Goal: Transaction & Acquisition: Purchase product/service

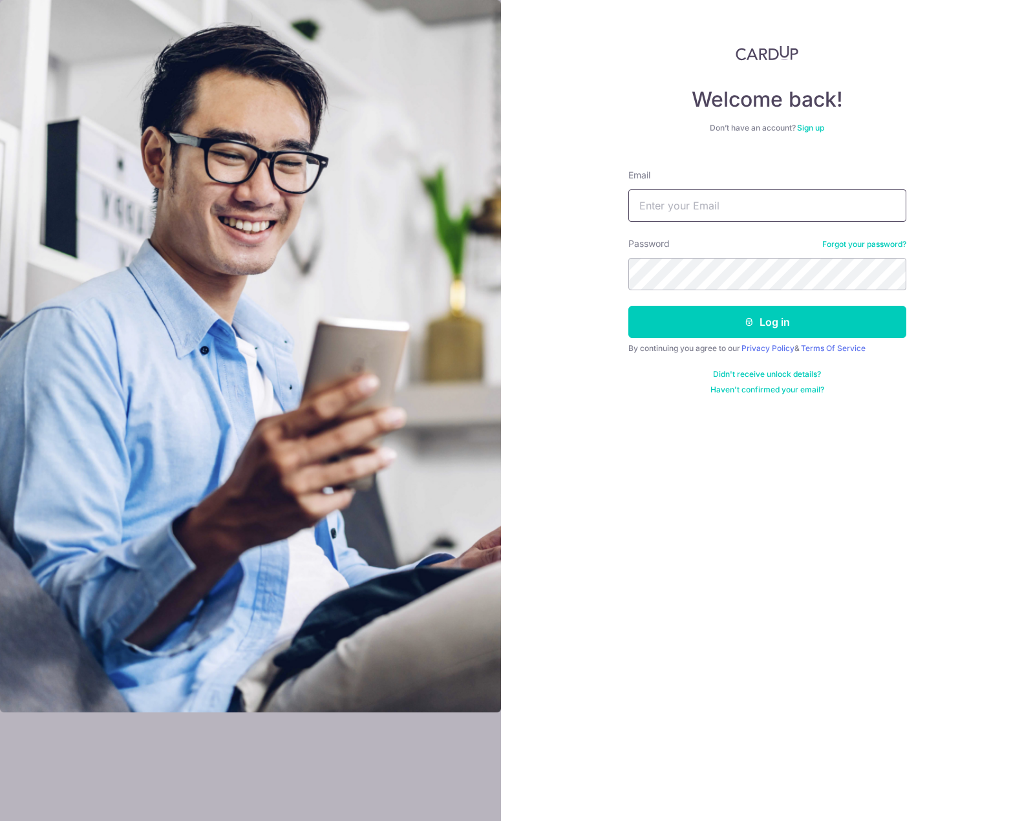
click at [748, 212] on input "Email" at bounding box center [767, 205] width 278 height 32
type input "zeRk04@gmail.com"
click at [628, 306] on button "Log in" at bounding box center [767, 322] width 278 height 32
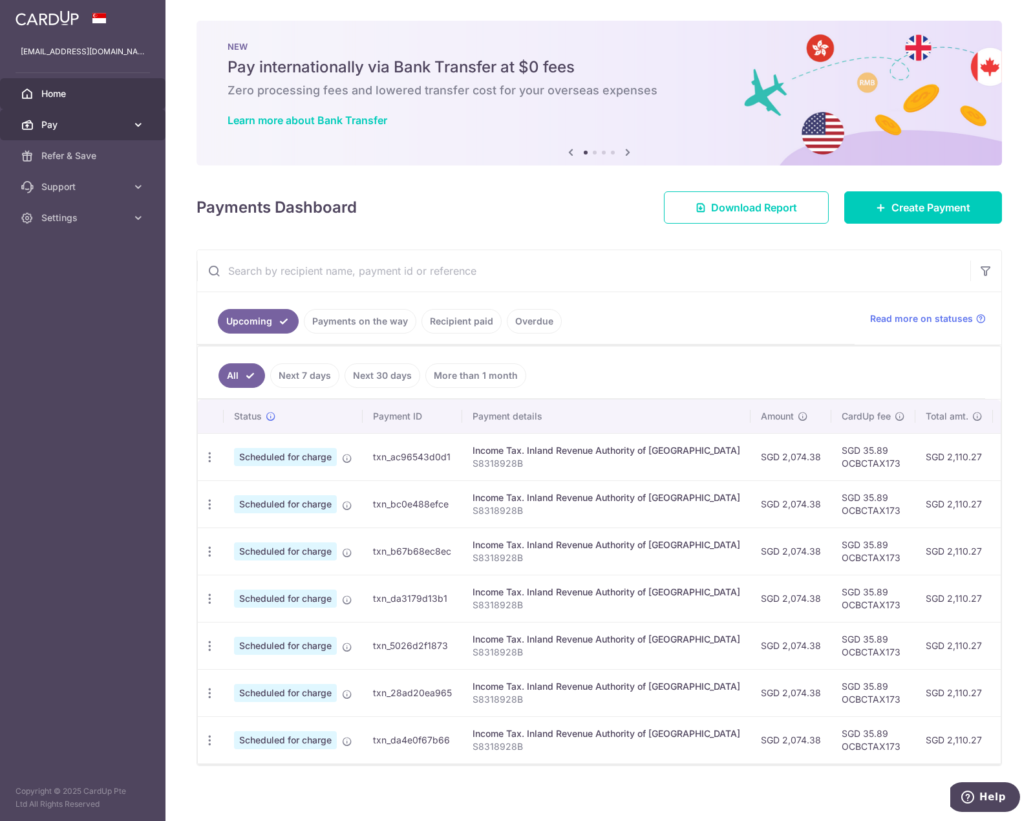
click at [111, 124] on span "Pay" at bounding box center [83, 124] width 85 height 13
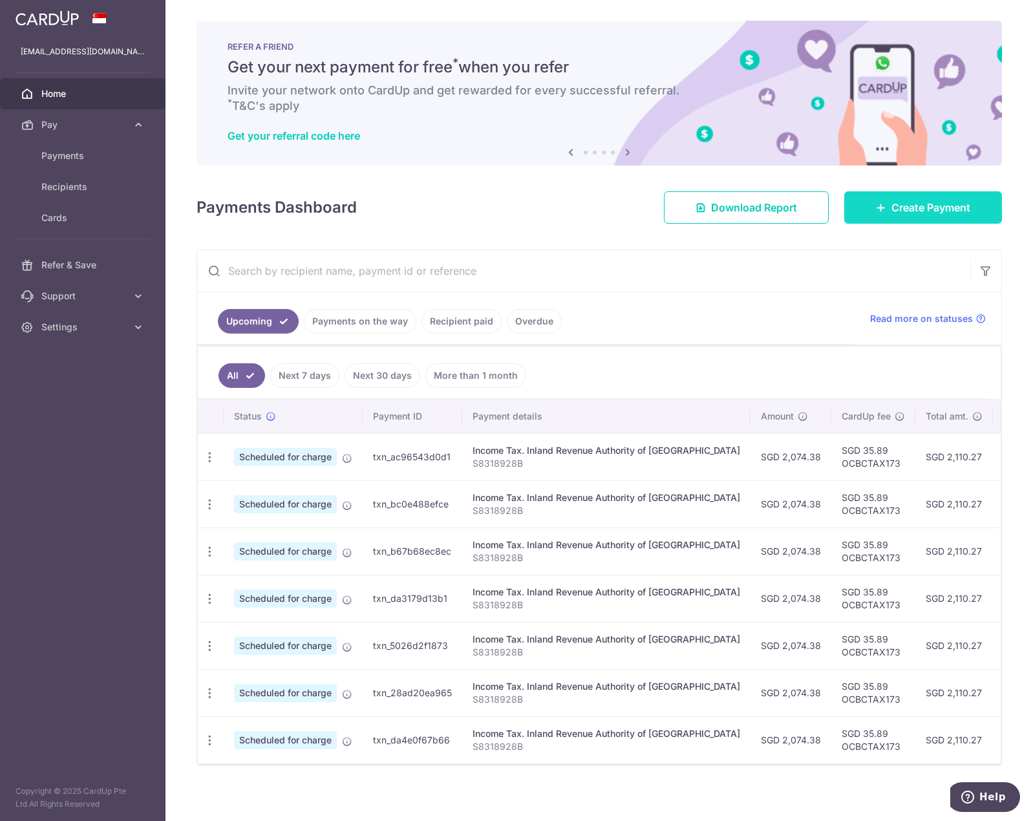
click at [901, 216] on link "Create Payment" at bounding box center [923, 207] width 158 height 32
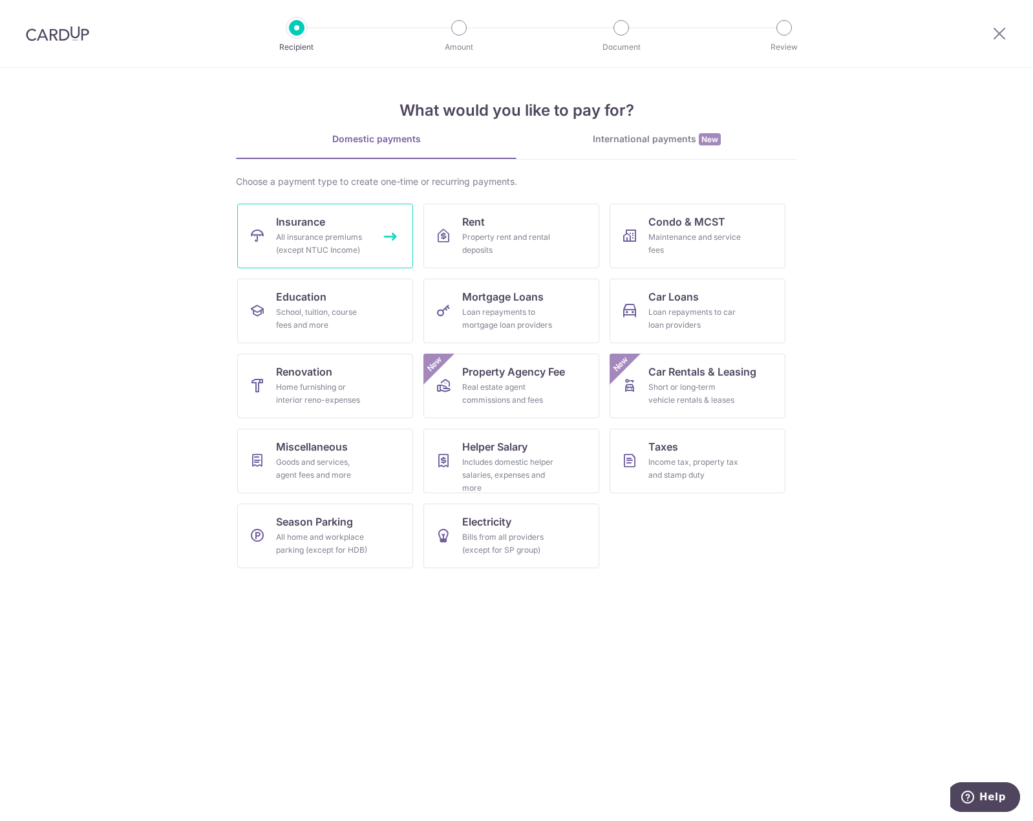
click at [333, 239] on div "All insurance premiums (except NTUC Income)" at bounding box center [322, 244] width 93 height 26
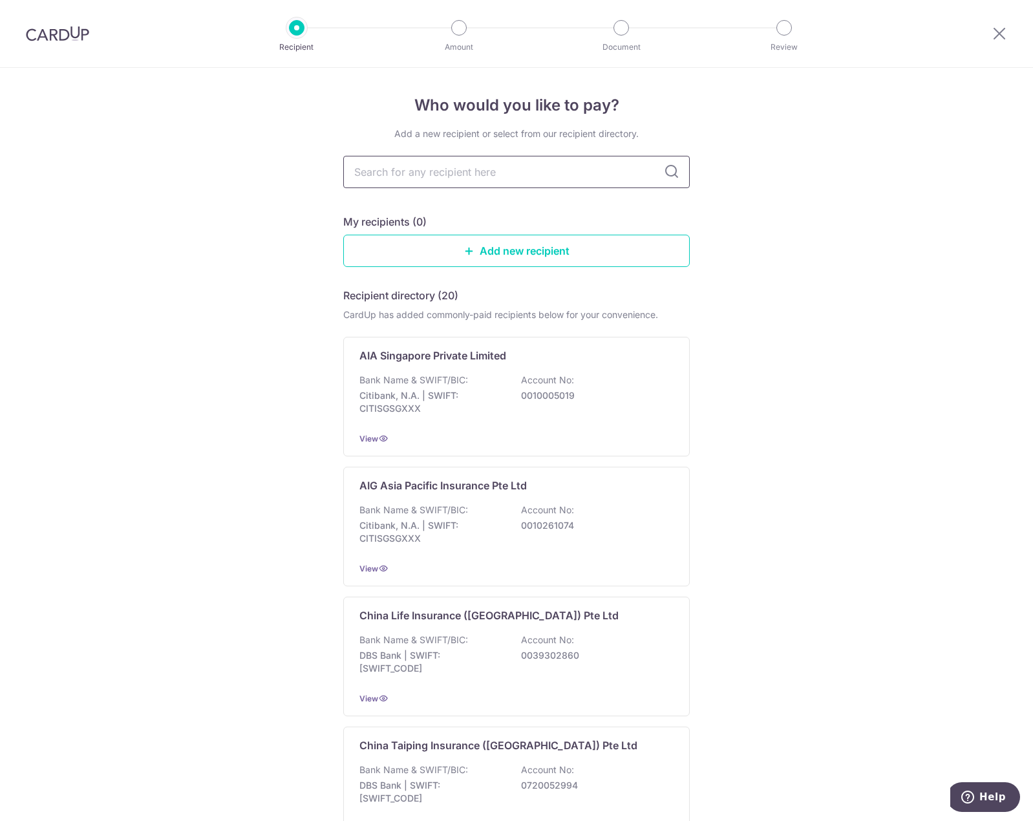
click at [498, 174] on input "text" at bounding box center [516, 172] width 346 height 32
type input "singli"
type input "sing"
type input "singlife"
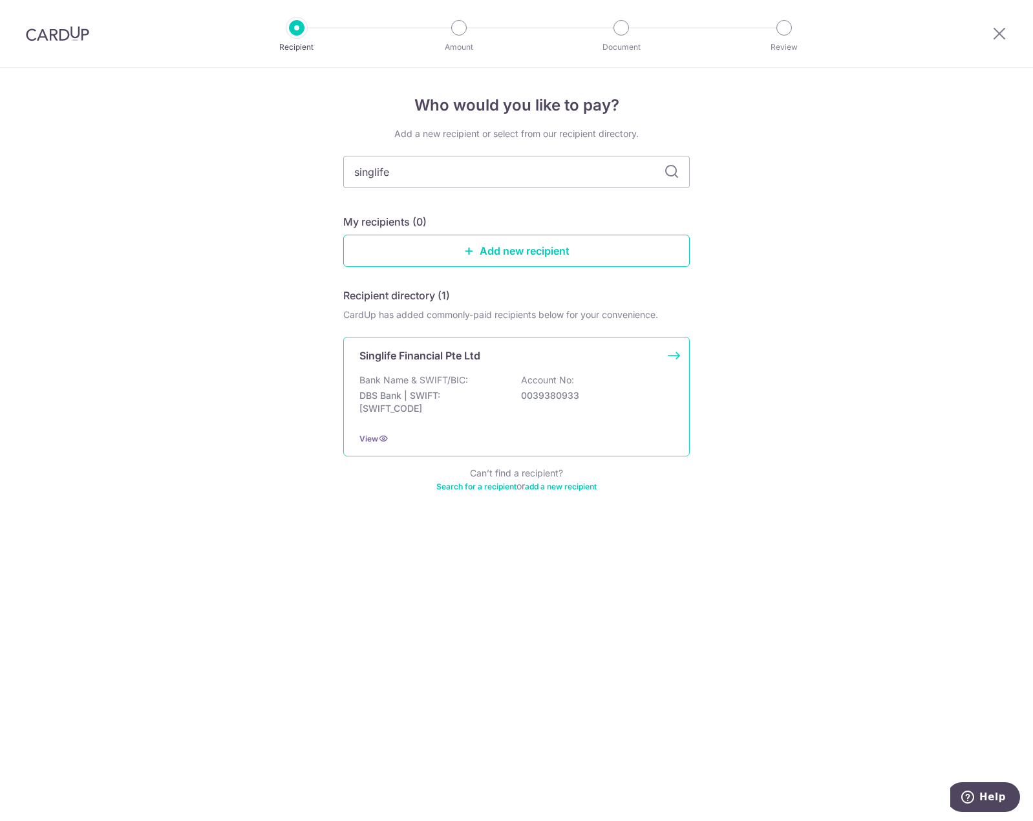
click at [571, 384] on p "Account No:" at bounding box center [547, 380] width 53 height 13
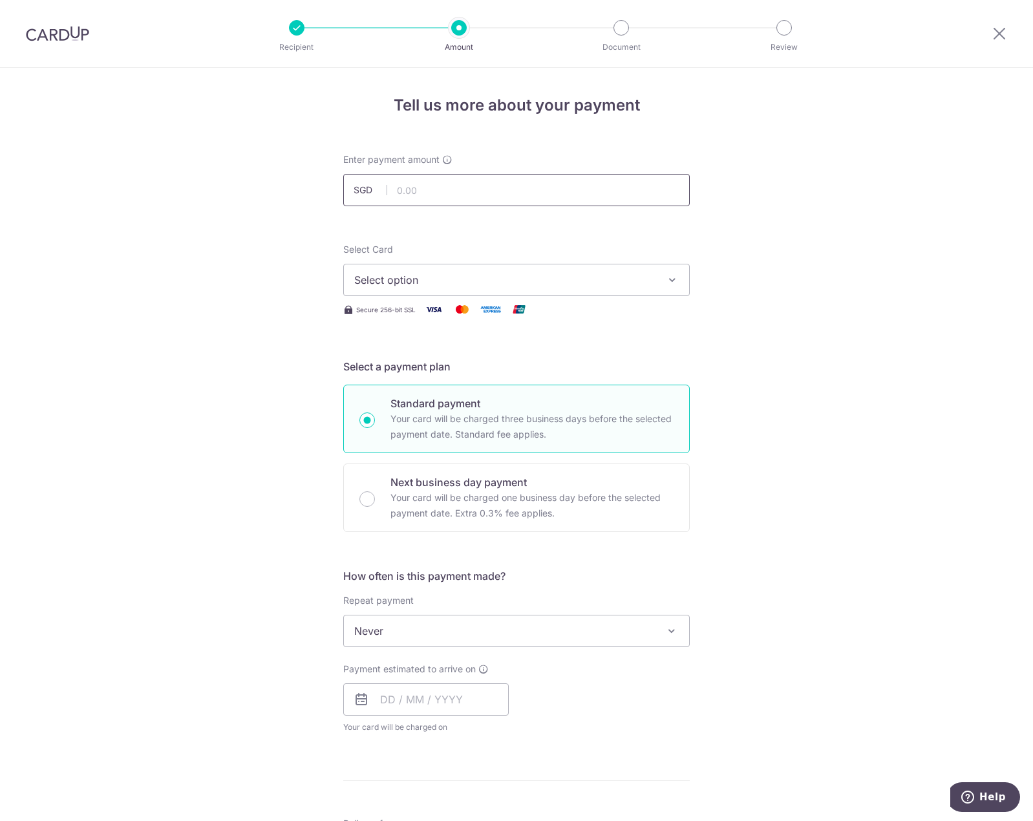
click at [525, 198] on input "text" at bounding box center [516, 190] width 346 height 32
click at [504, 204] on input "text" at bounding box center [516, 190] width 346 height 32
type input "892.00"
drag, startPoint x: 769, startPoint y: 328, endPoint x: 779, endPoint y: 338, distance: 14.2
click at [769, 329] on div "Tell us more about your payment Enter payment amount SGD 892.00 892.00 Select C…" at bounding box center [516, 652] width 1033 height 1169
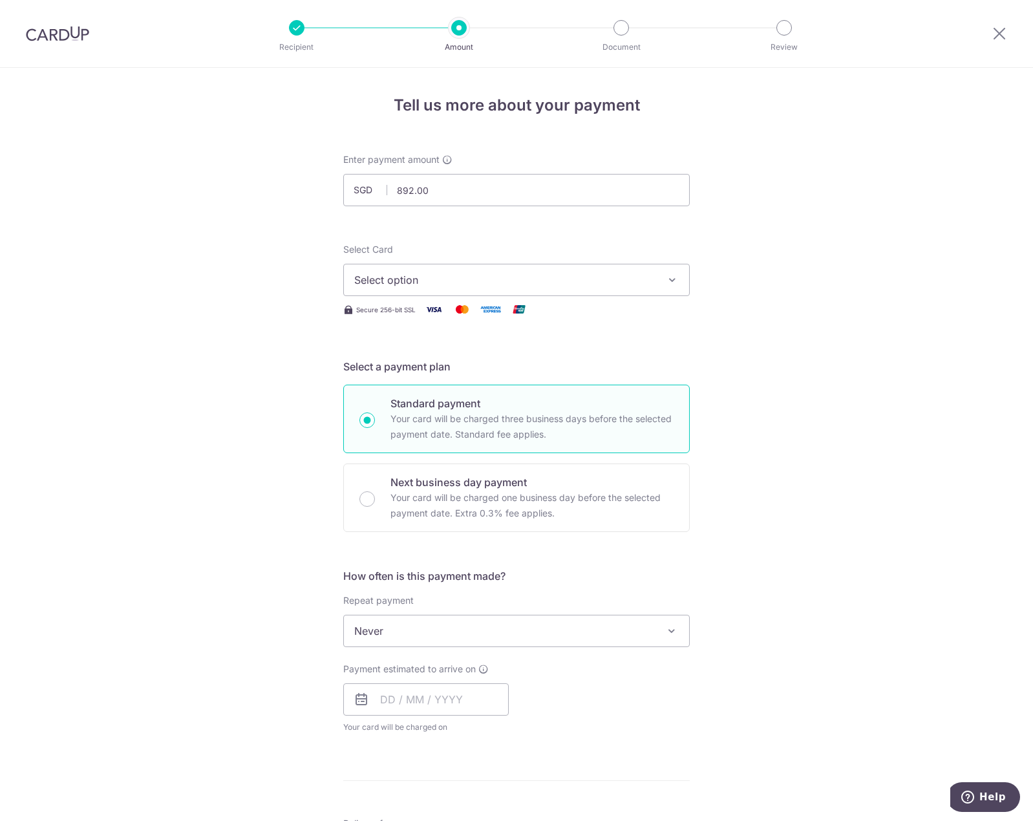
click at [672, 282] on icon "button" at bounding box center [672, 279] width 13 height 13
click at [547, 360] on link "**** 1640" at bounding box center [516, 372] width 345 height 31
click at [783, 371] on div "Tell us more about your payment Enter payment amount SGD 892.00 892.00 Select C…" at bounding box center [516, 652] width 1033 height 1169
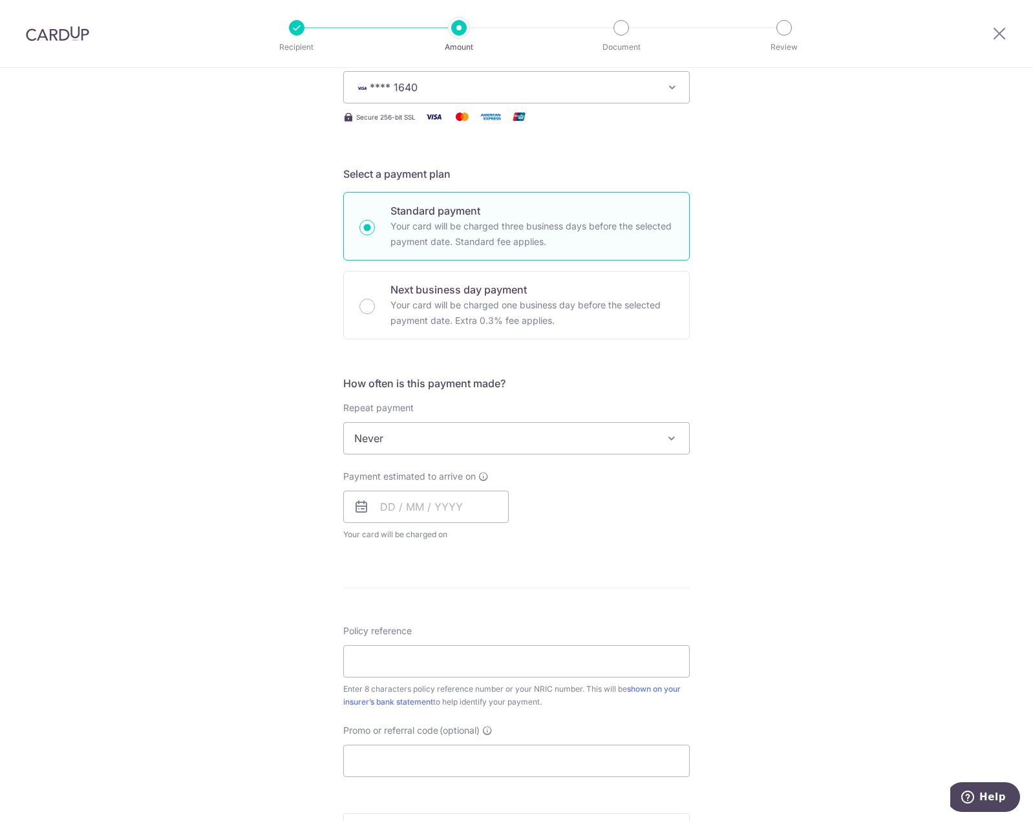
scroll to position [194, 0]
click at [430, 504] on input "text" at bounding box center [425, 505] width 165 height 32
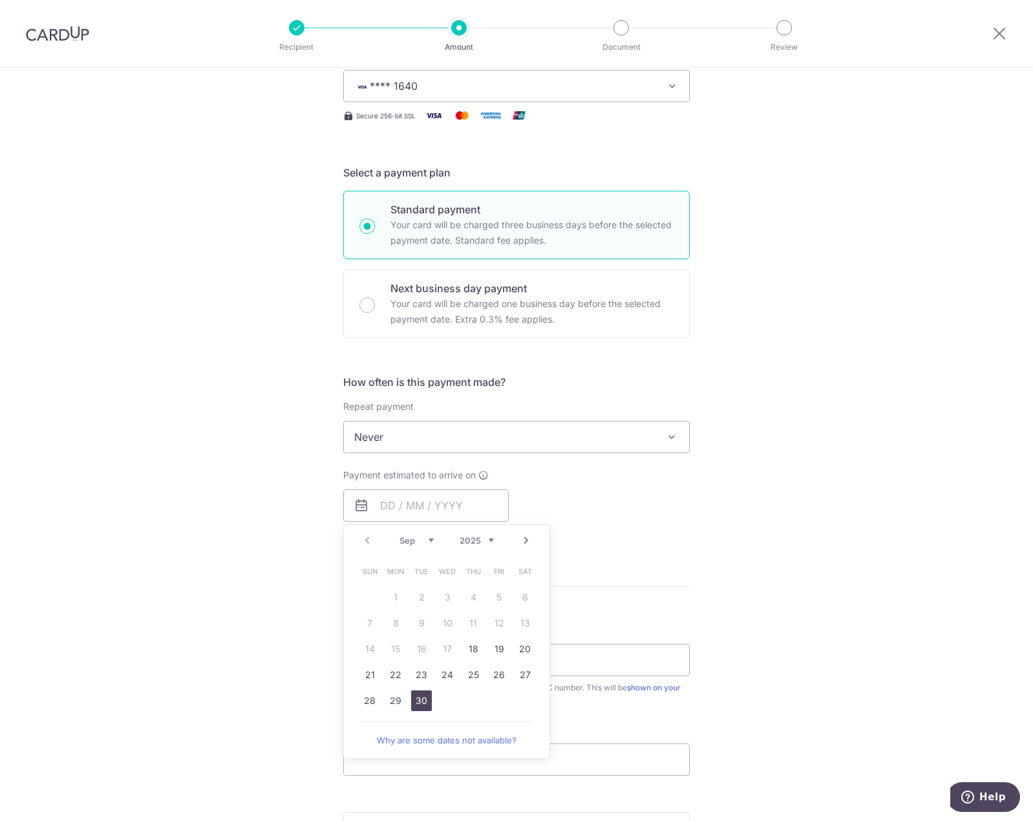
click at [420, 702] on link "30" at bounding box center [421, 700] width 21 height 21
type input "30/09/2025"
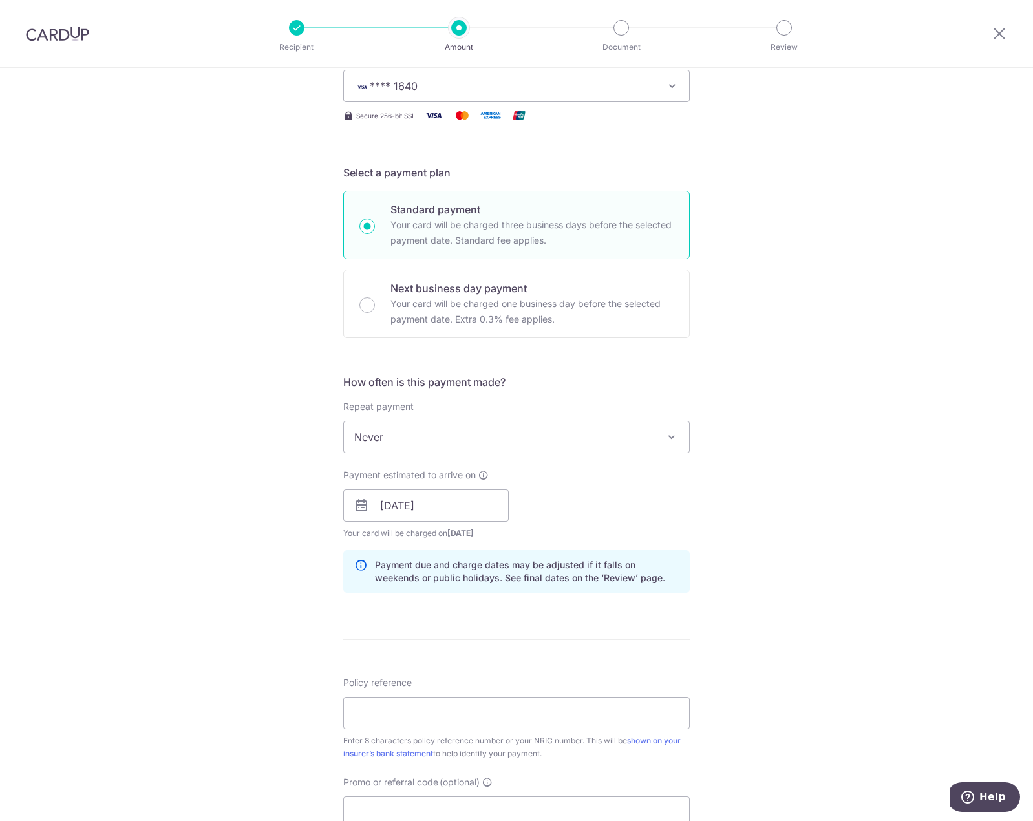
click at [760, 525] on div "Tell us more about your payment Enter payment amount SGD 892.00 892.00 Select C…" at bounding box center [516, 485] width 1033 height 1222
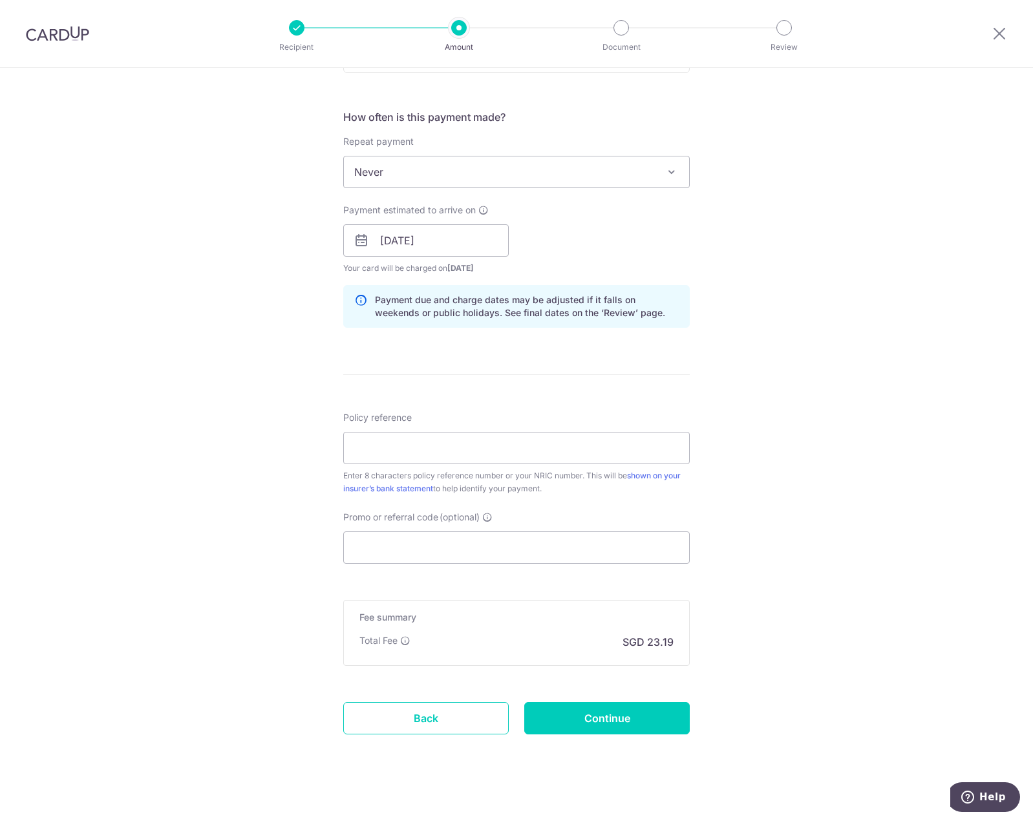
scroll to position [469, 0]
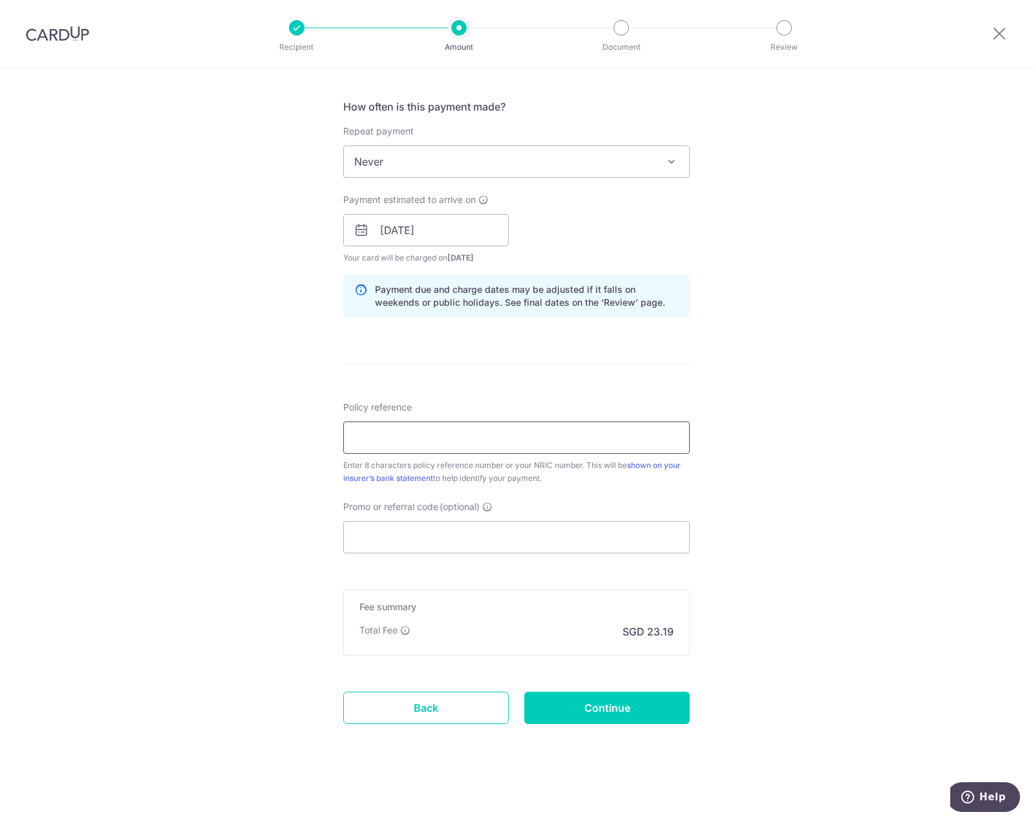
click at [521, 441] on input "Policy reference" at bounding box center [516, 437] width 346 height 32
type input "27504557"
click at [751, 494] on div "Tell us more about your payment Enter payment amount SGD 892.00 892.00 Select C…" at bounding box center [516, 210] width 1033 height 1222
click at [469, 543] on input "Promo or referral code (optional)" at bounding box center [516, 537] width 346 height 32
paste input "OCBC195"
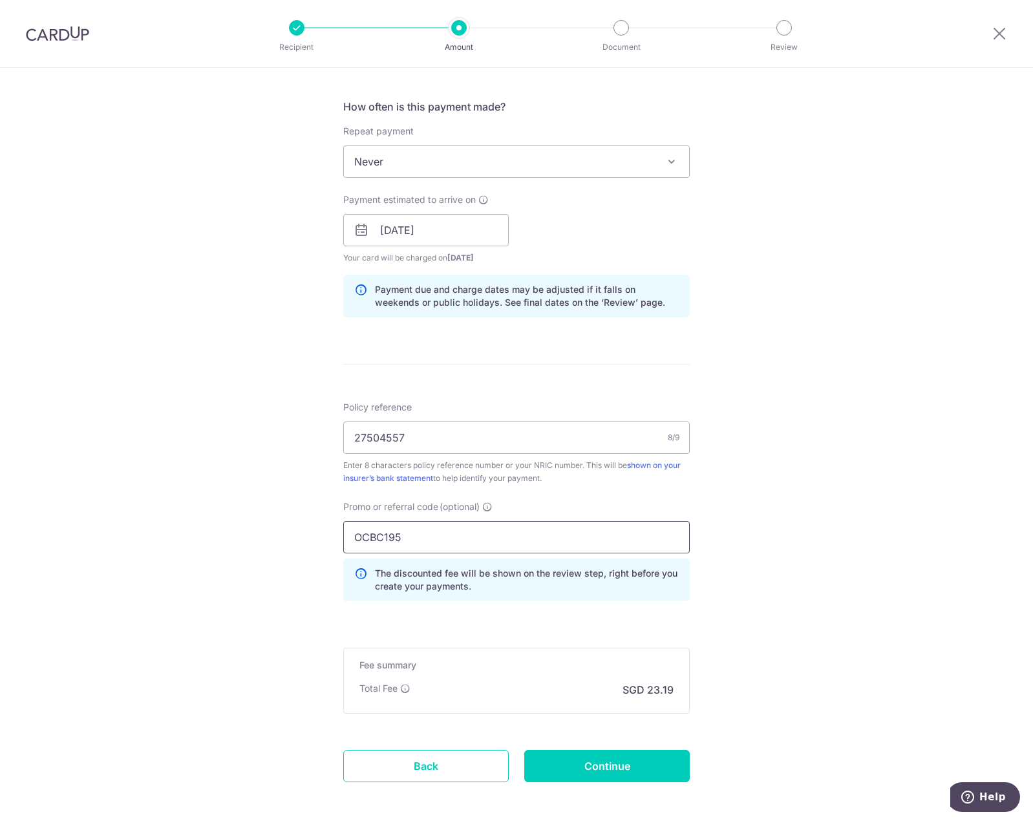
type input "OCBC195"
click at [815, 573] on div "Tell us more about your payment Enter payment amount SGD 892.00 892.00 Select C…" at bounding box center [516, 239] width 1033 height 1280
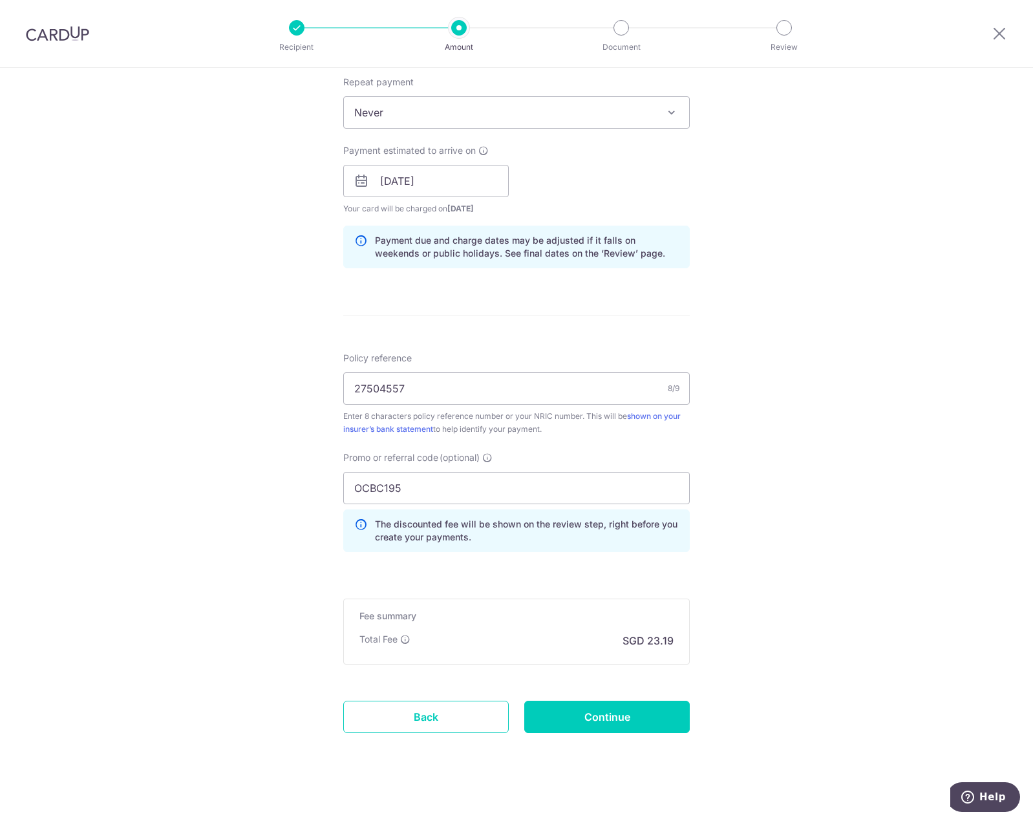
scroll to position [527, 0]
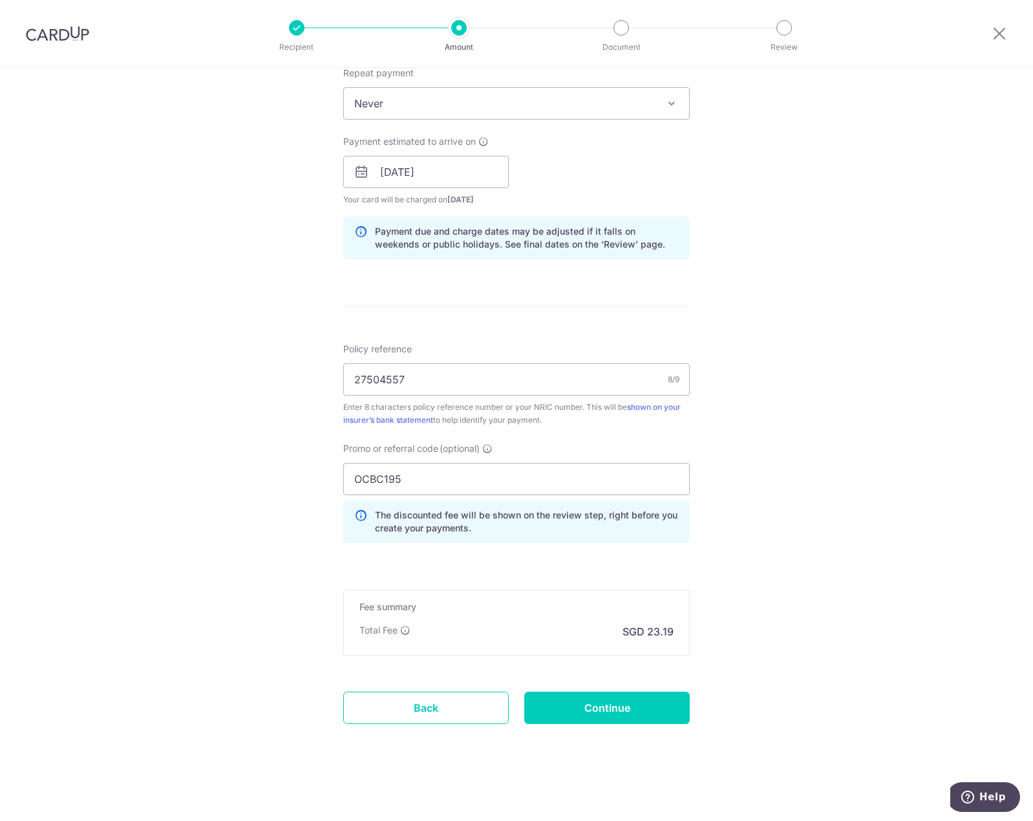
click at [774, 555] on div "Tell us more about your payment Enter payment amount SGD 892.00 892.00 Select C…" at bounding box center [516, 181] width 1033 height 1280
click at [773, 554] on div "Tell us more about your payment Enter payment amount SGD 892.00 892.00 Select C…" at bounding box center [516, 181] width 1033 height 1280
click at [808, 481] on div "Tell us more about your payment Enter payment amount SGD 892.00 892.00 Select C…" at bounding box center [516, 181] width 1033 height 1280
click at [760, 441] on div "Tell us more about your payment Enter payment amount SGD 892.00 892.00 Select C…" at bounding box center [516, 181] width 1033 height 1280
click at [640, 719] on input "Continue" at bounding box center [606, 707] width 165 height 32
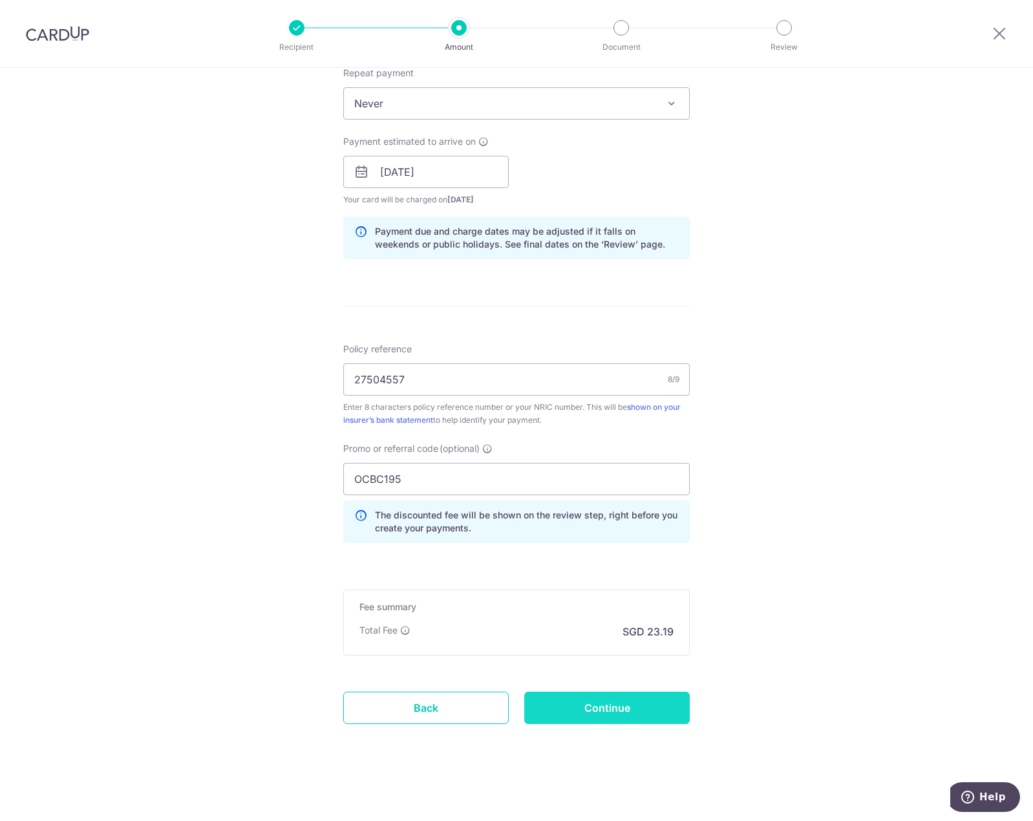
type input "Create Schedule"
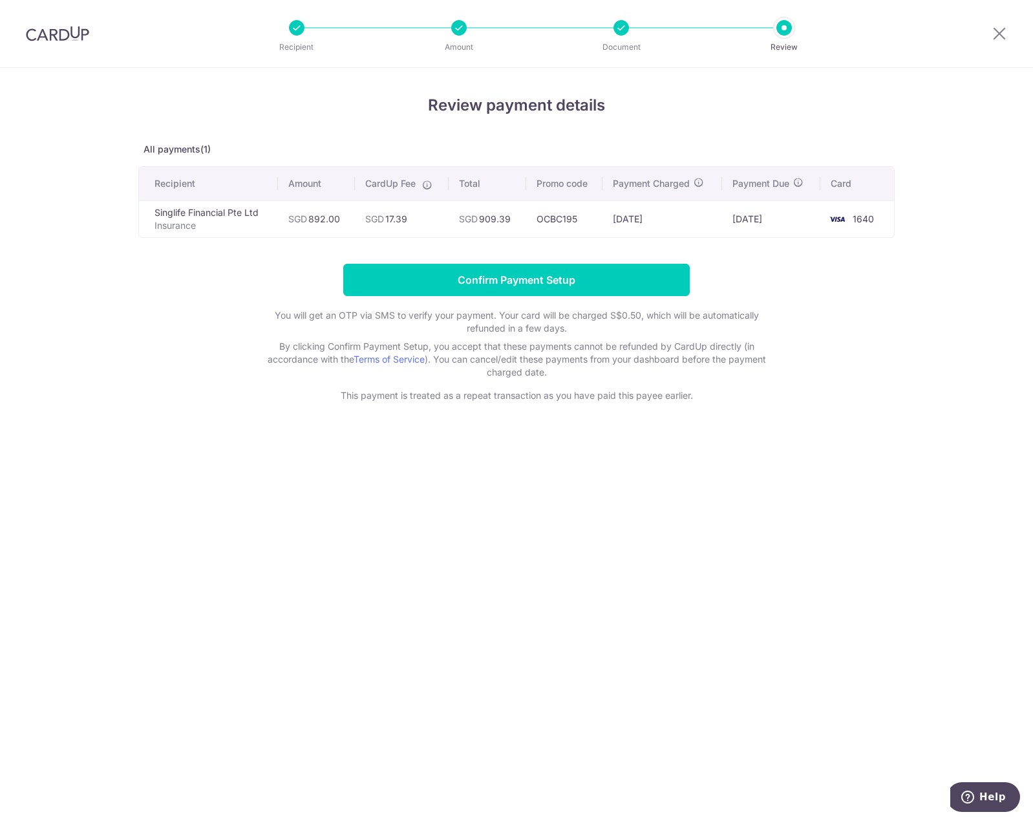
click at [179, 224] on p "Insurance" at bounding box center [210, 225] width 113 height 13
click at [591, 289] on input "Confirm Payment Setup" at bounding box center [516, 280] width 346 height 32
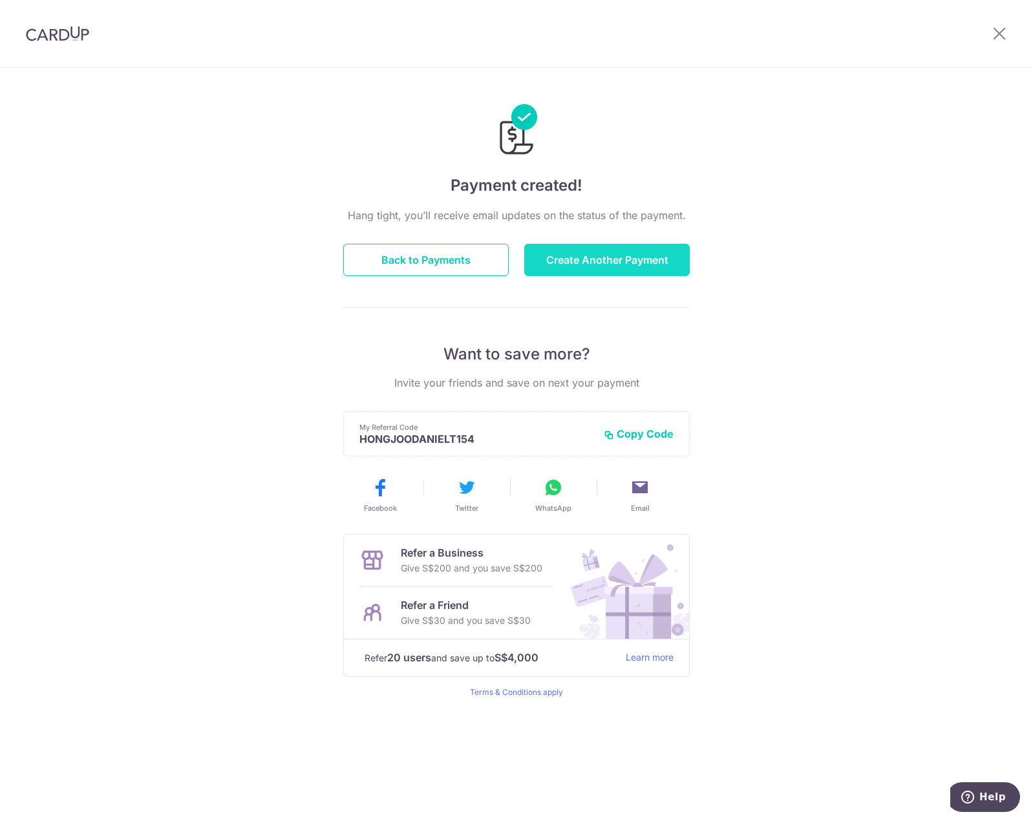
click at [591, 268] on button "Create Another Payment" at bounding box center [606, 260] width 165 height 32
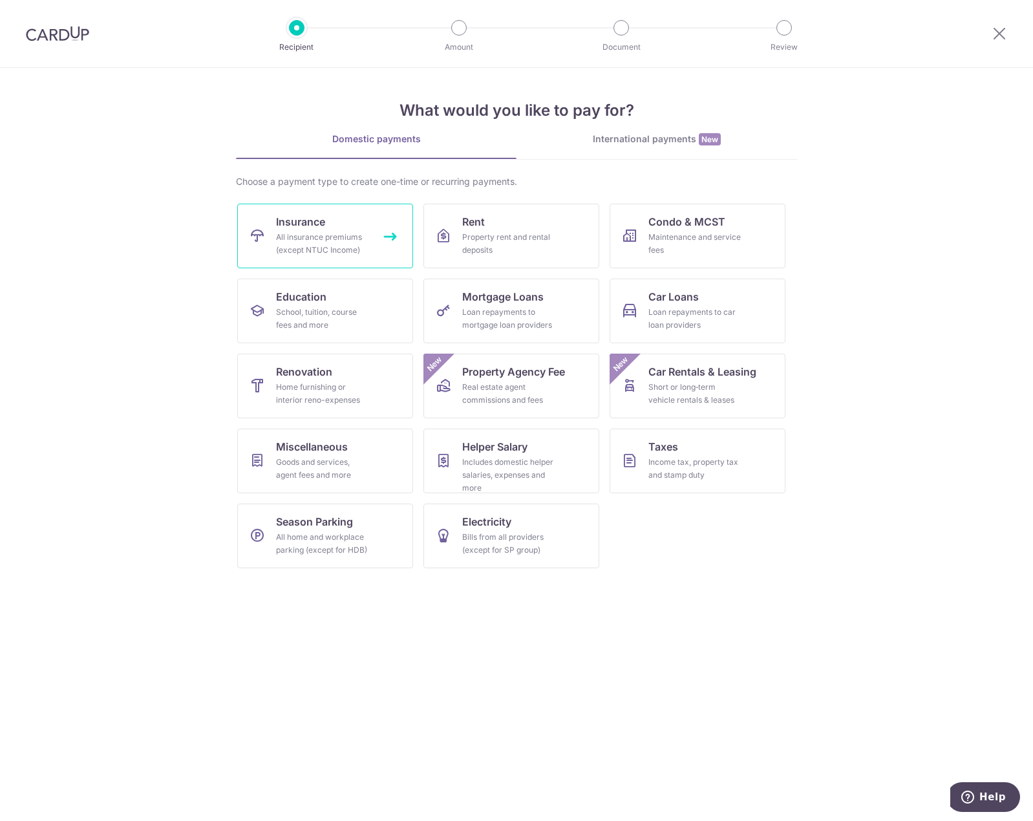
click at [349, 249] on div "All insurance premiums (except NTUC Income)" at bounding box center [322, 244] width 93 height 26
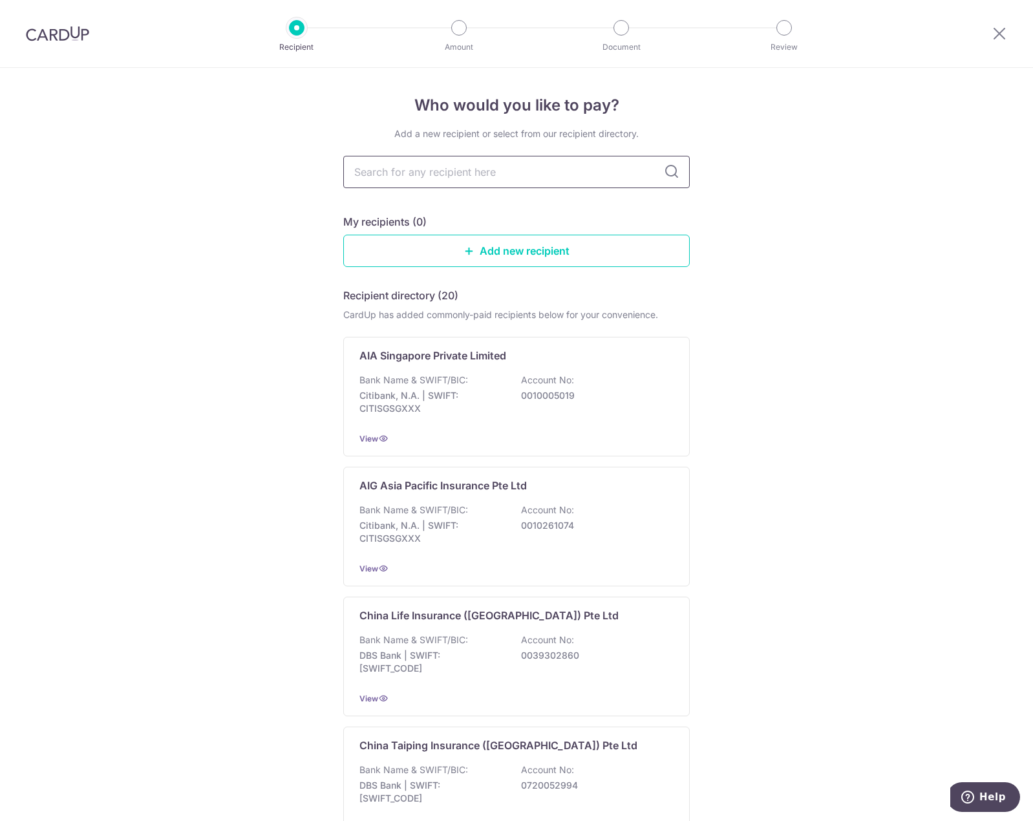
click at [449, 172] on input "text" at bounding box center [516, 172] width 346 height 32
type input "singlife"
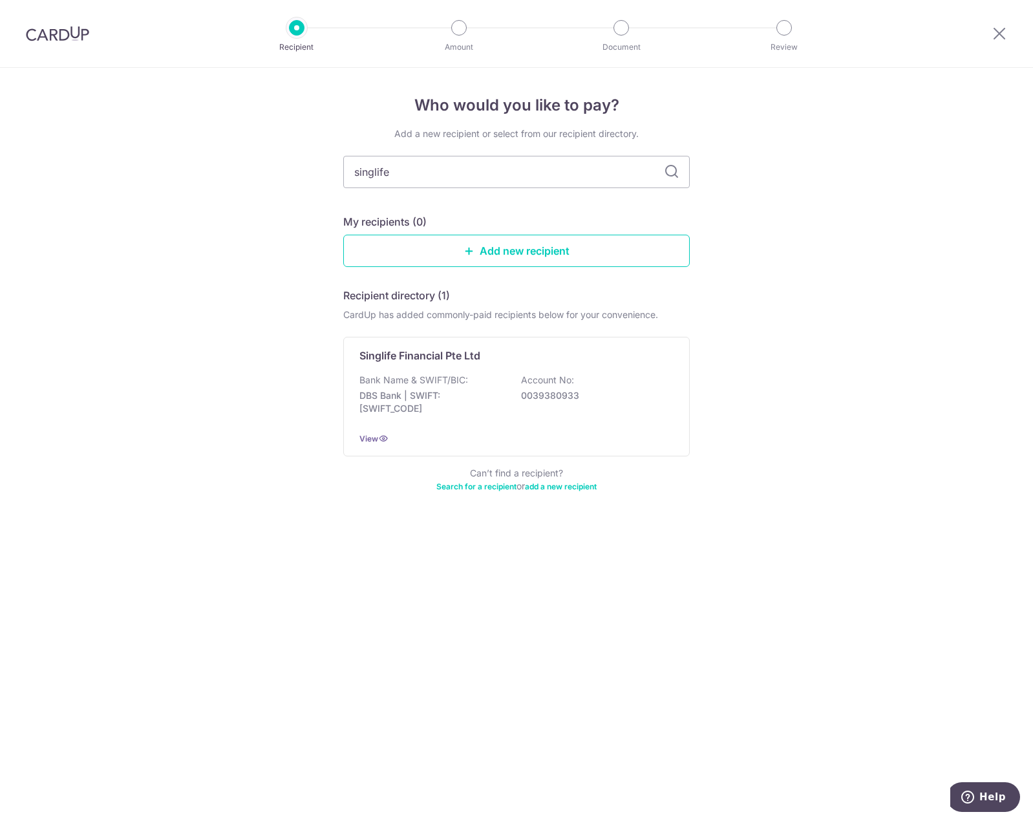
click at [532, 355] on div "Singlife Financial Pte Ltd" at bounding box center [508, 356] width 299 height 16
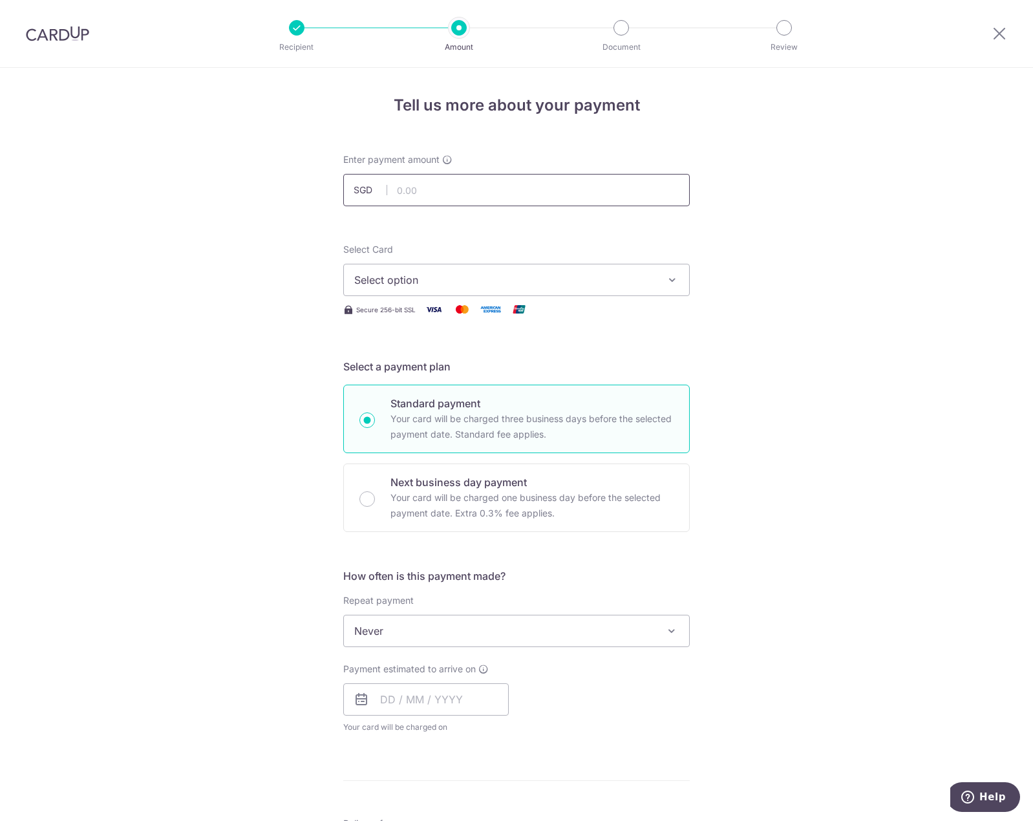
click at [478, 192] on input "text" at bounding box center [516, 190] width 346 height 32
type input "1,019.00"
click at [535, 277] on span "Select option" at bounding box center [504, 280] width 301 height 16
click at [499, 379] on span "**** 1640" at bounding box center [516, 372] width 324 height 16
click at [839, 489] on div "Tell us more about your payment Enter payment amount SGD 1,019.00 1019.00 Selec…" at bounding box center [516, 652] width 1033 height 1169
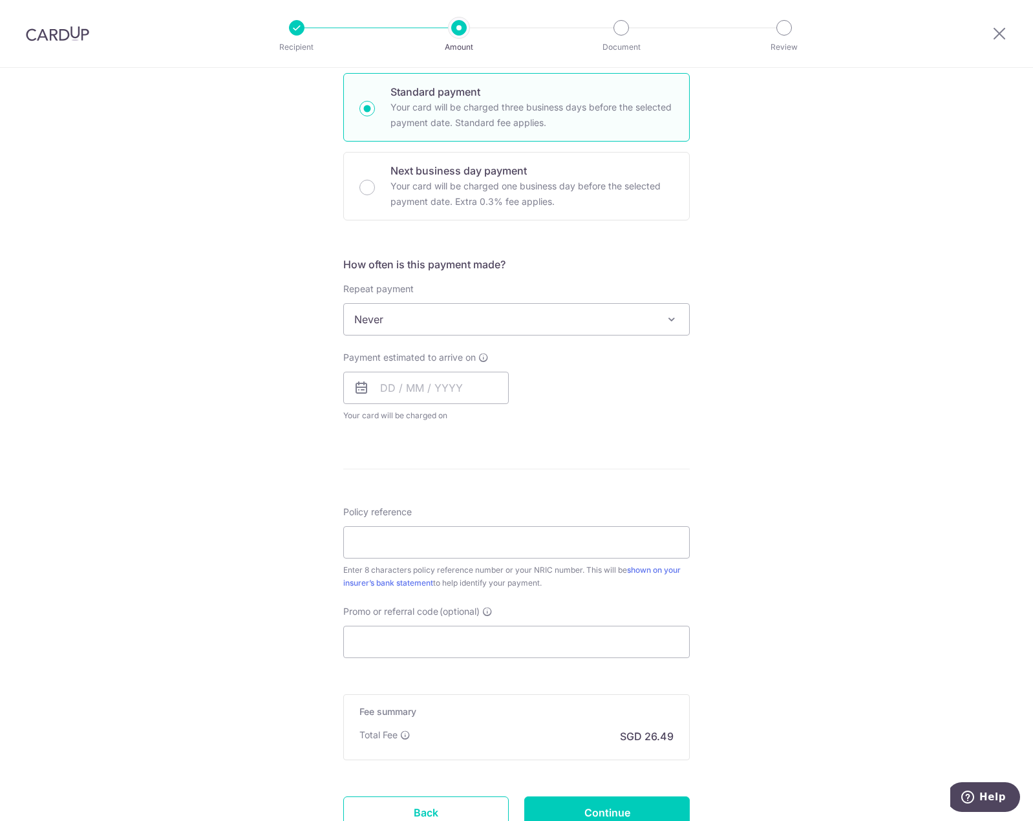
scroll to position [323, 0]
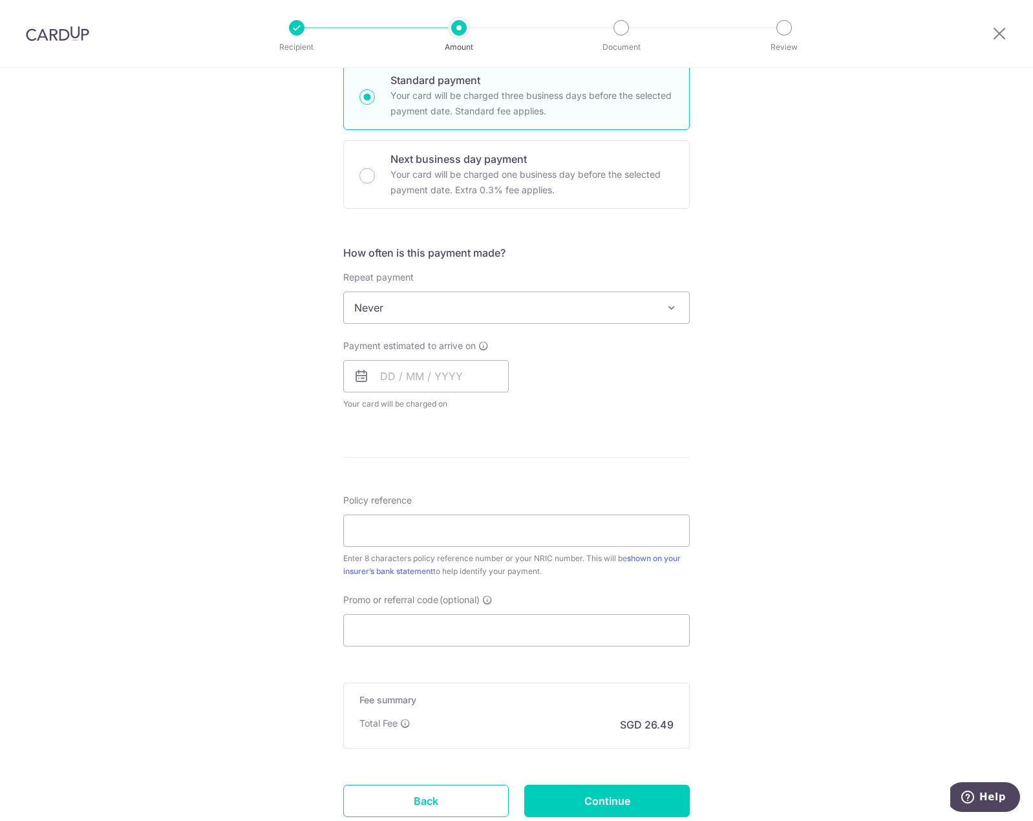
click at [520, 317] on span "Never" at bounding box center [516, 307] width 345 height 31
click at [459, 379] on input "text" at bounding box center [425, 376] width 165 height 32
click at [412, 572] on link "30" at bounding box center [421, 571] width 21 height 21
type input "[DATE]"
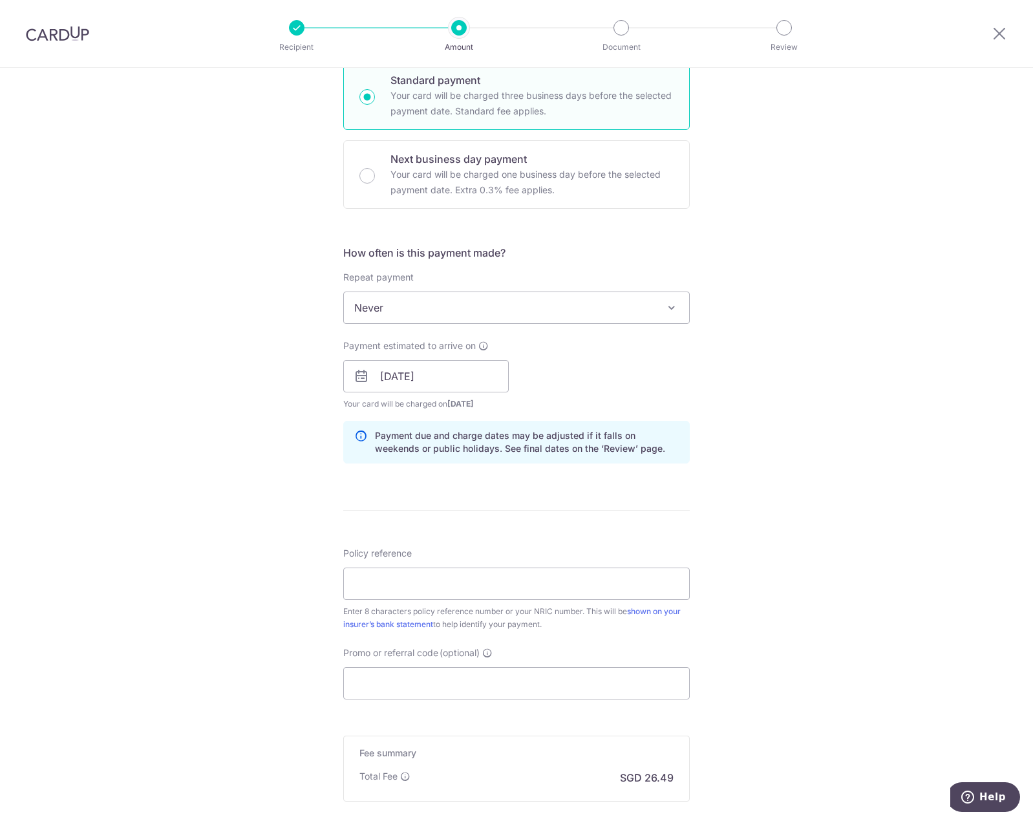
click at [810, 401] on div "Tell us more about your payment Enter payment amount SGD 1,019.00 1019.00 Selec…" at bounding box center [516, 356] width 1033 height 1222
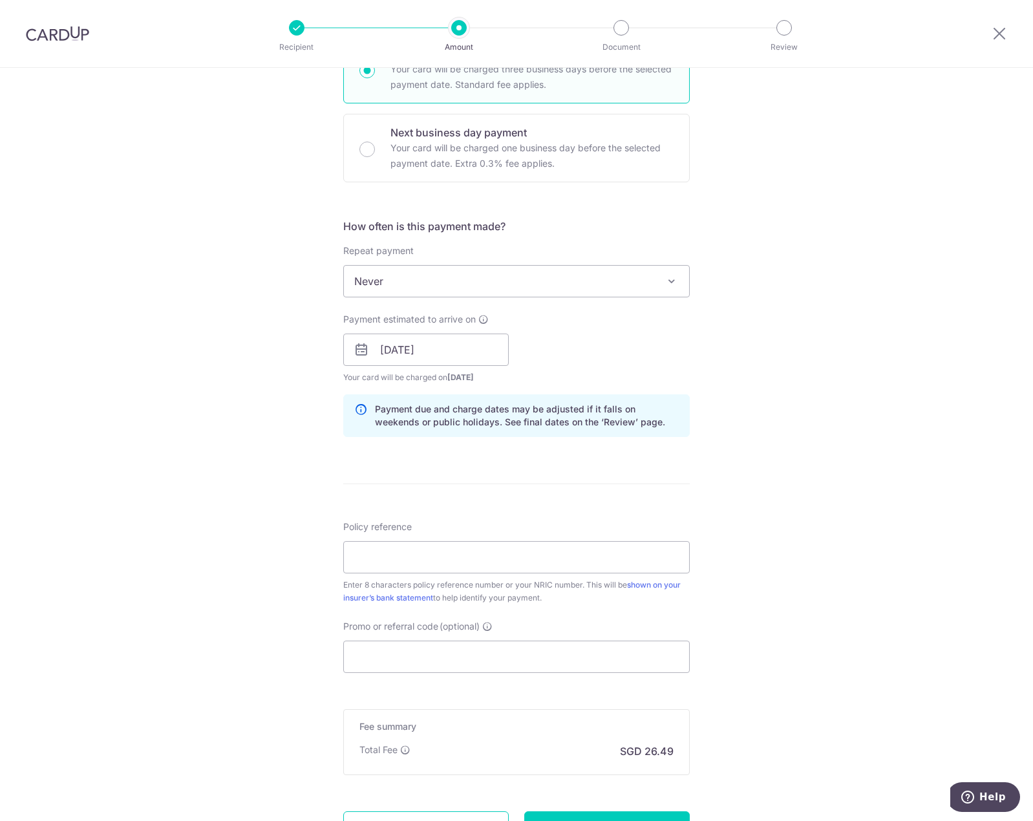
scroll to position [452, 0]
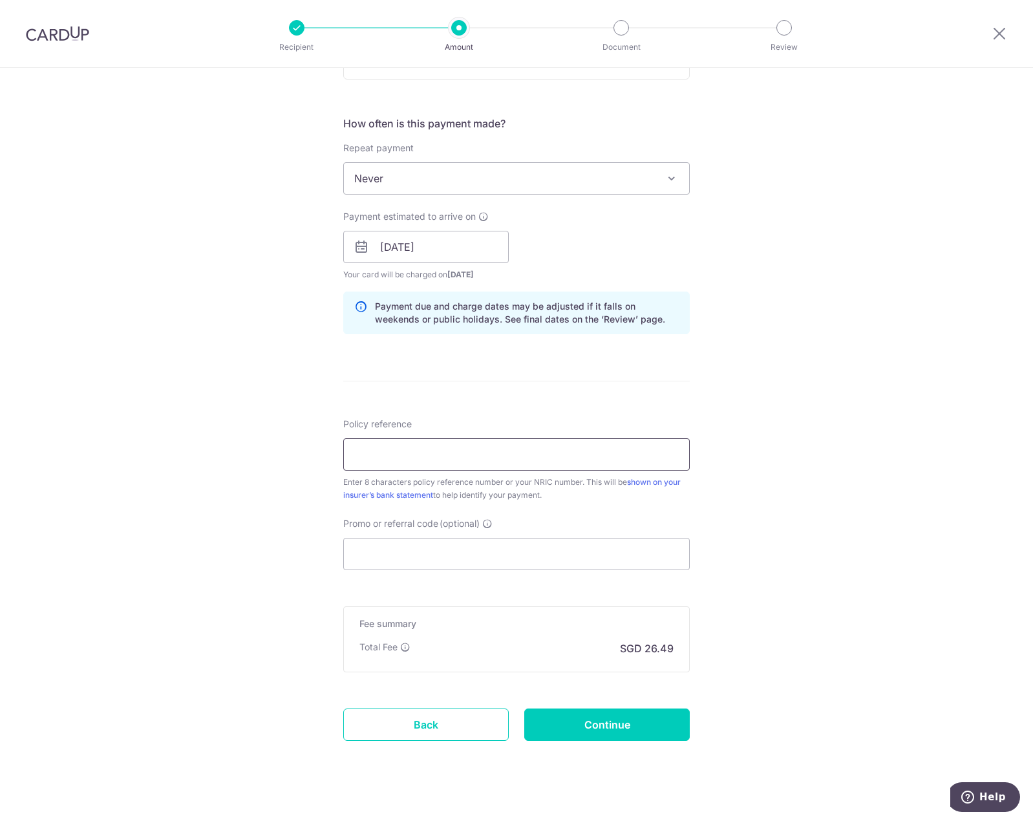
click at [454, 459] on input "Policy reference" at bounding box center [516, 454] width 346 height 32
type input "27504567"
click at [748, 548] on div "Tell us more about your payment Enter payment amount SGD 1,019.00 1019.00 Selec…" at bounding box center [516, 226] width 1033 height 1222
click at [492, 553] on input "Promo or referral code (optional)" at bounding box center [516, 554] width 346 height 32
paste input "OCBC195"
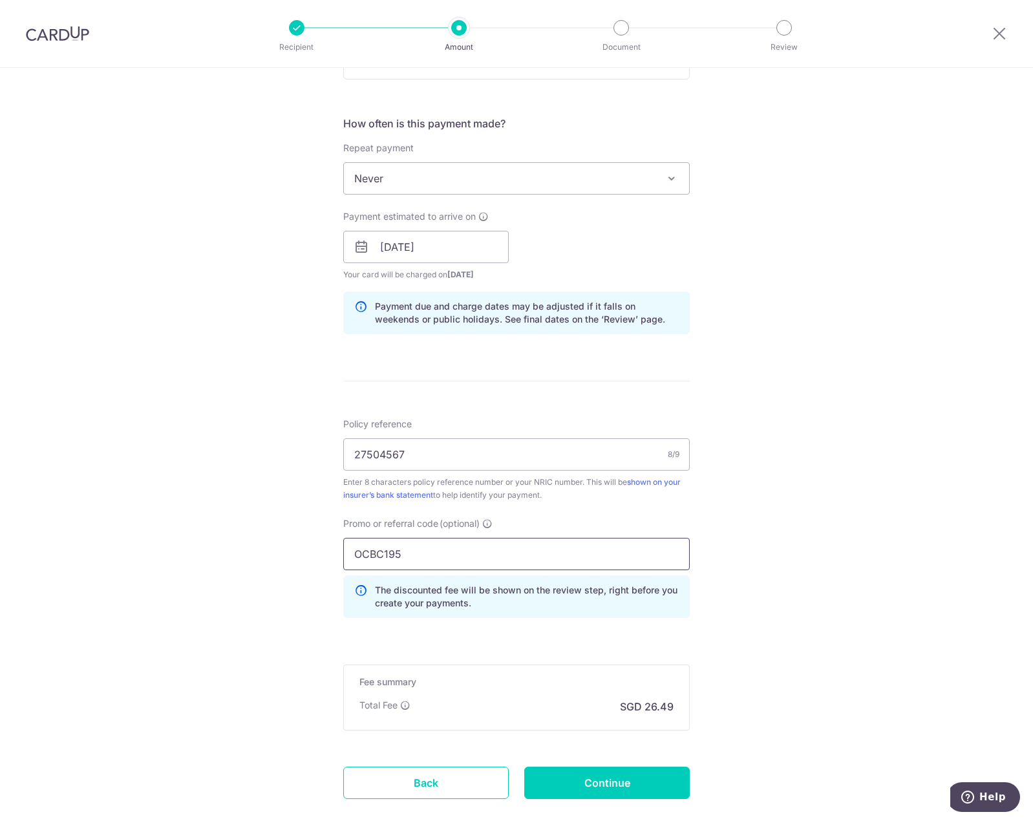
type input "OCBC195"
click at [761, 569] on div "Tell us more about your payment Enter payment amount SGD 1,019.00 1019.00 Selec…" at bounding box center [516, 255] width 1033 height 1280
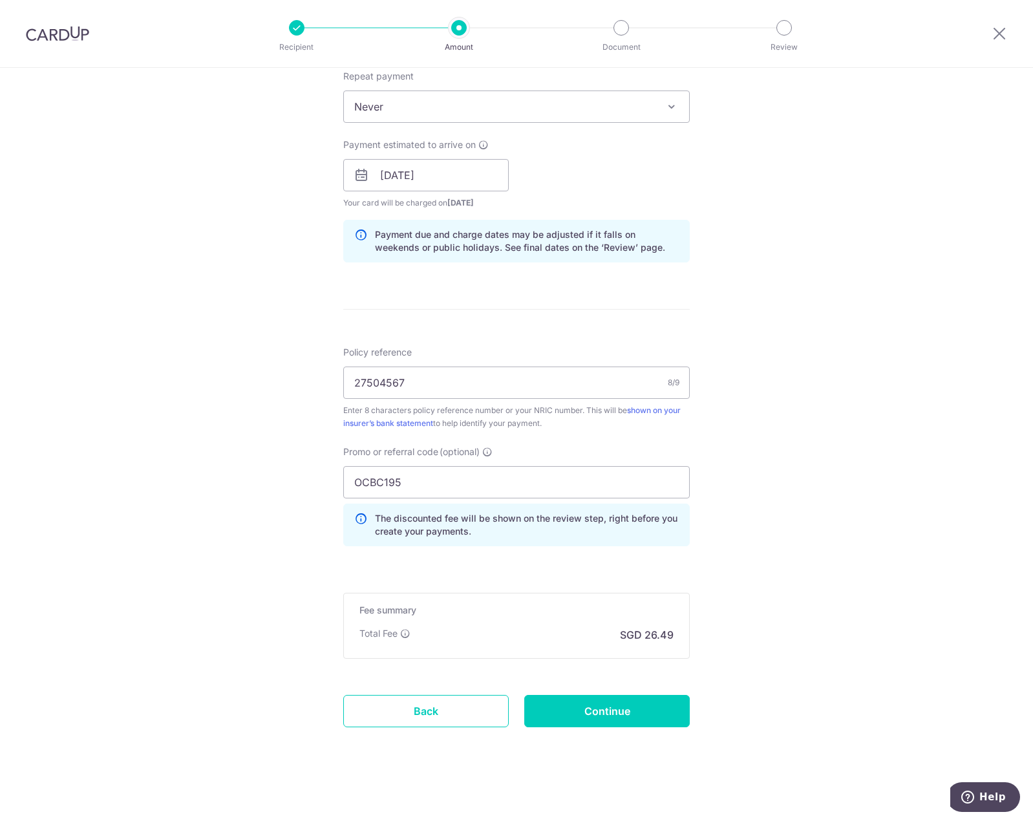
scroll to position [527, 0]
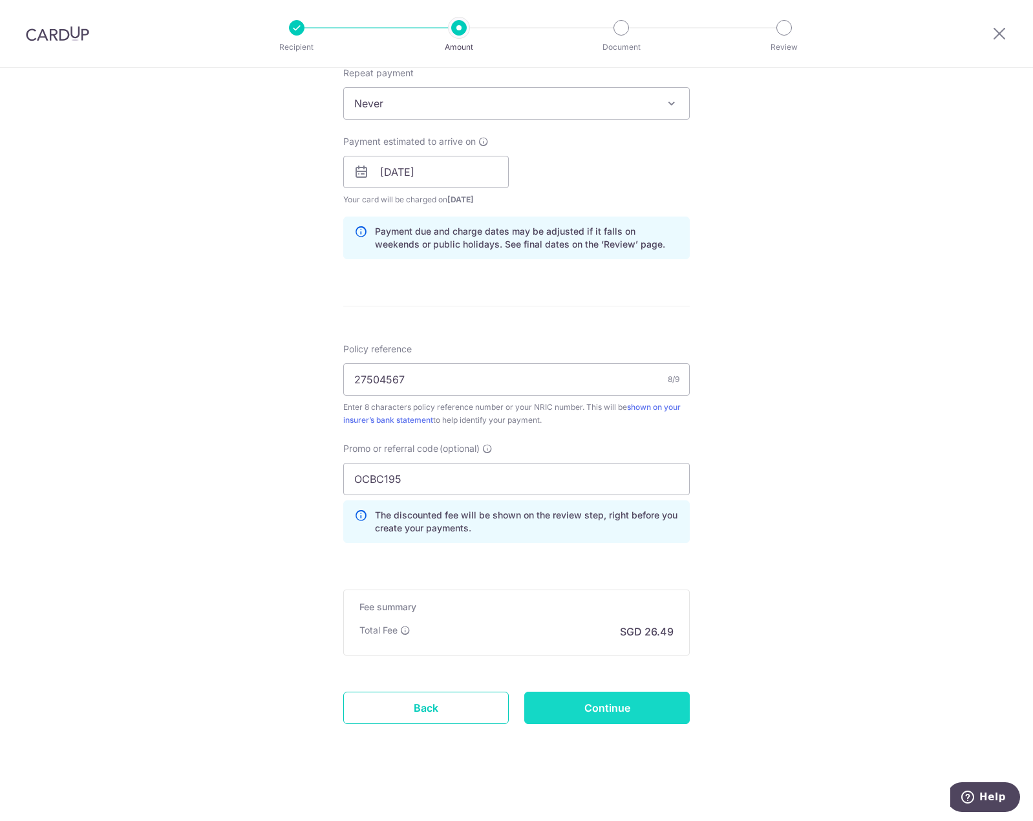
click at [607, 702] on input "Continue" at bounding box center [606, 707] width 165 height 32
type input "Create Schedule"
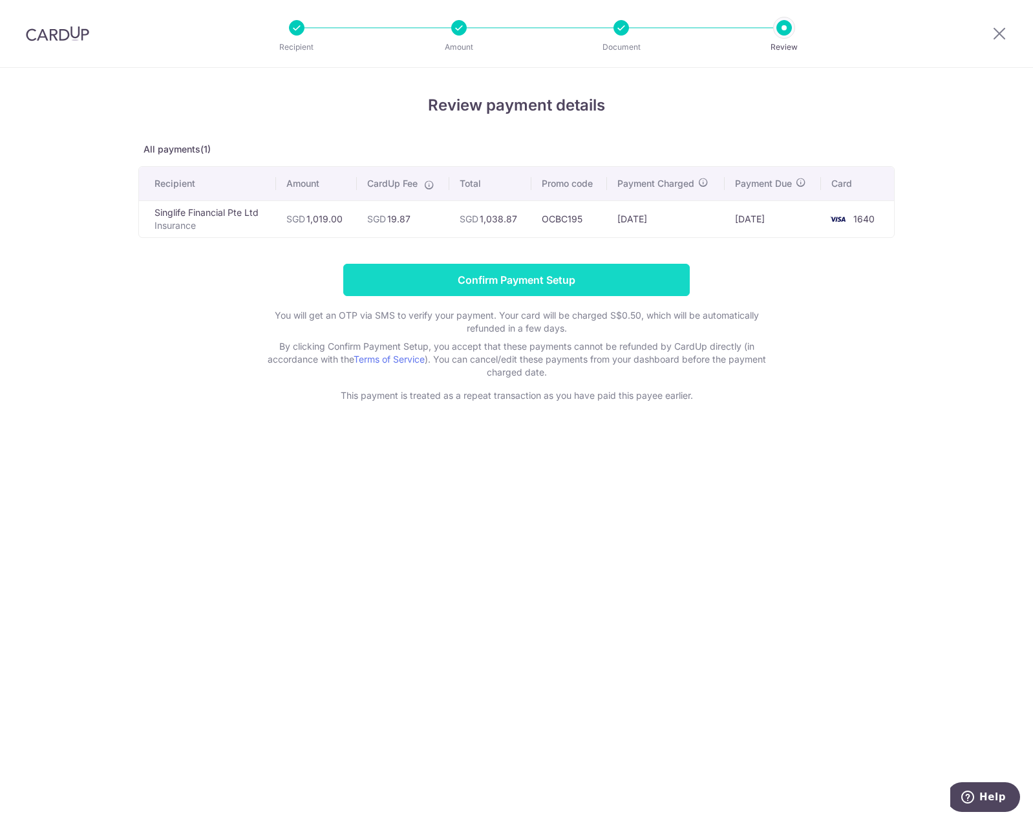
click at [562, 284] on input "Confirm Payment Setup" at bounding box center [516, 280] width 346 height 32
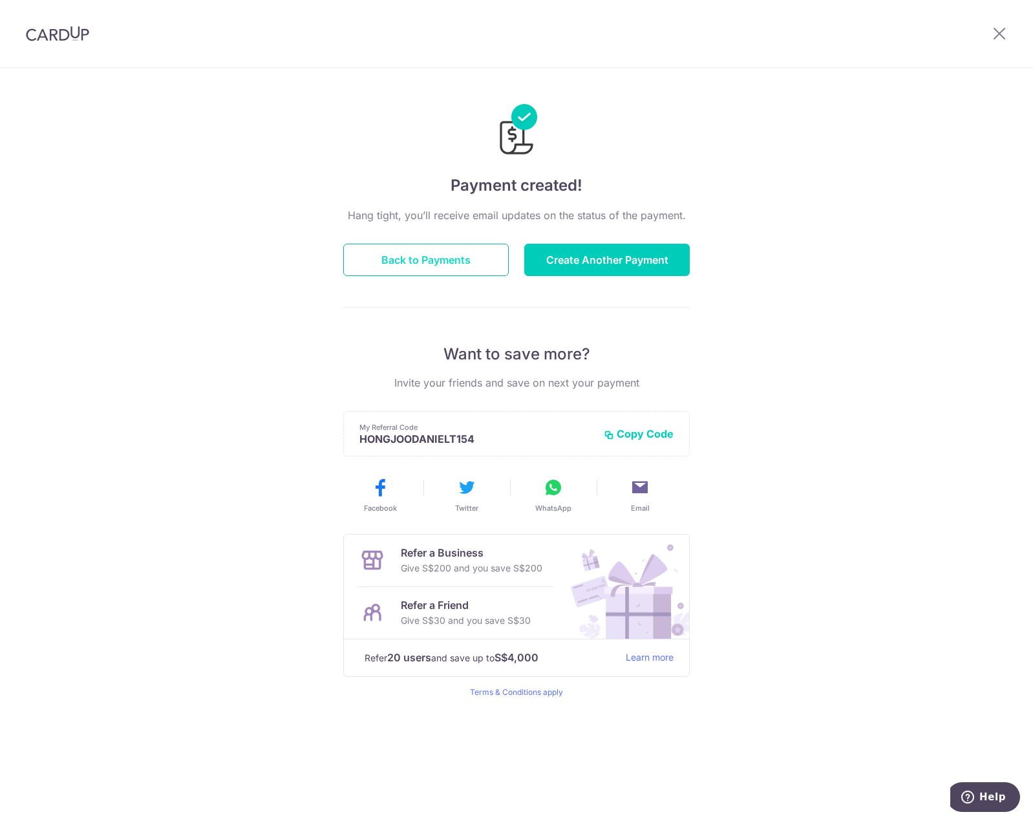
click at [421, 271] on button "Back to Payments" at bounding box center [425, 260] width 165 height 32
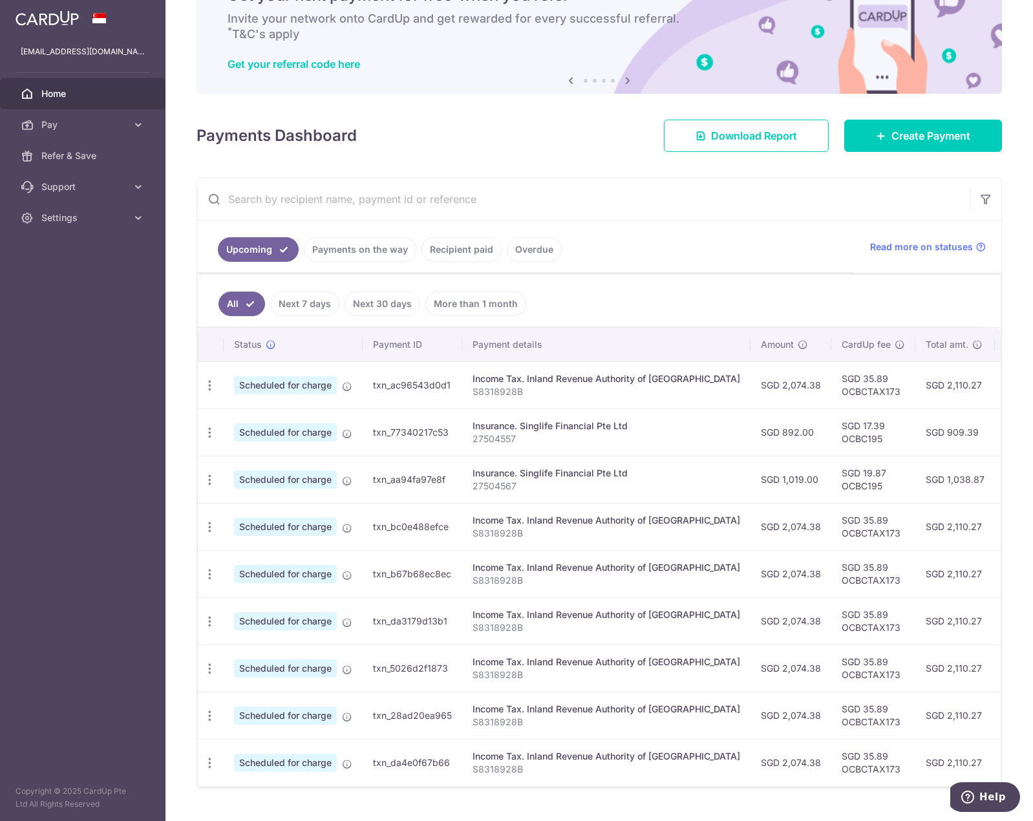
scroll to position [107, 0]
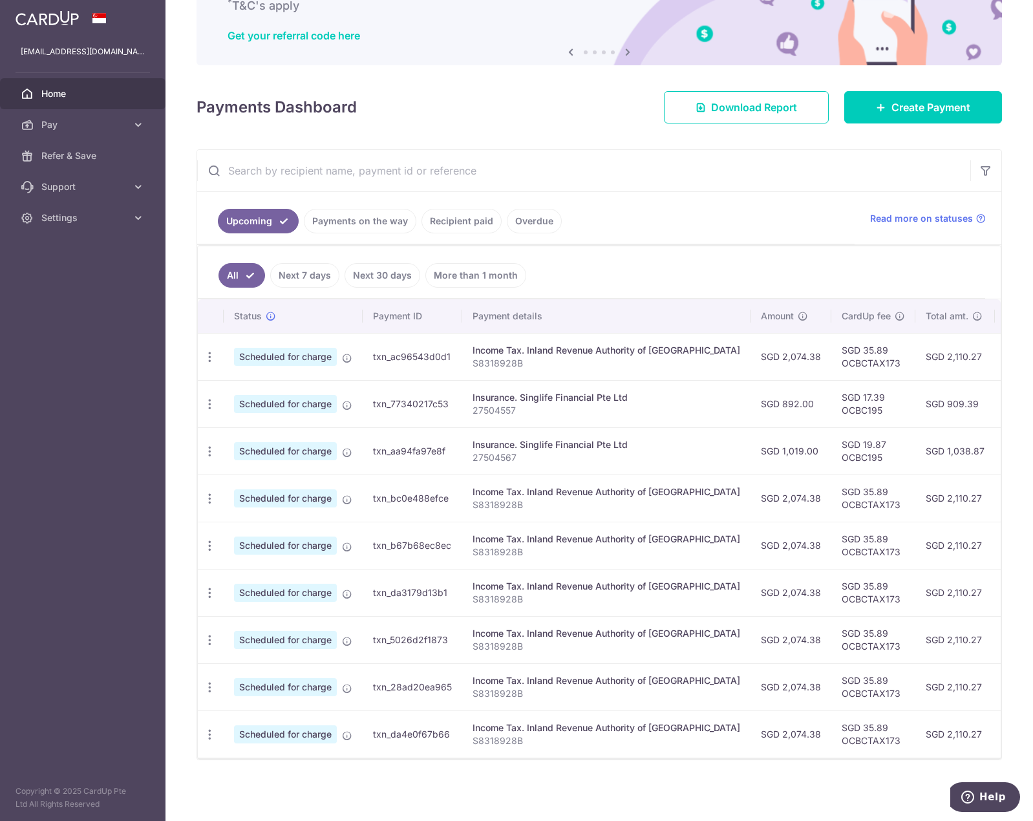
click at [605, 391] on div "Insurance. Singlife Financial Pte Ltd" at bounding box center [606, 397] width 268 height 13
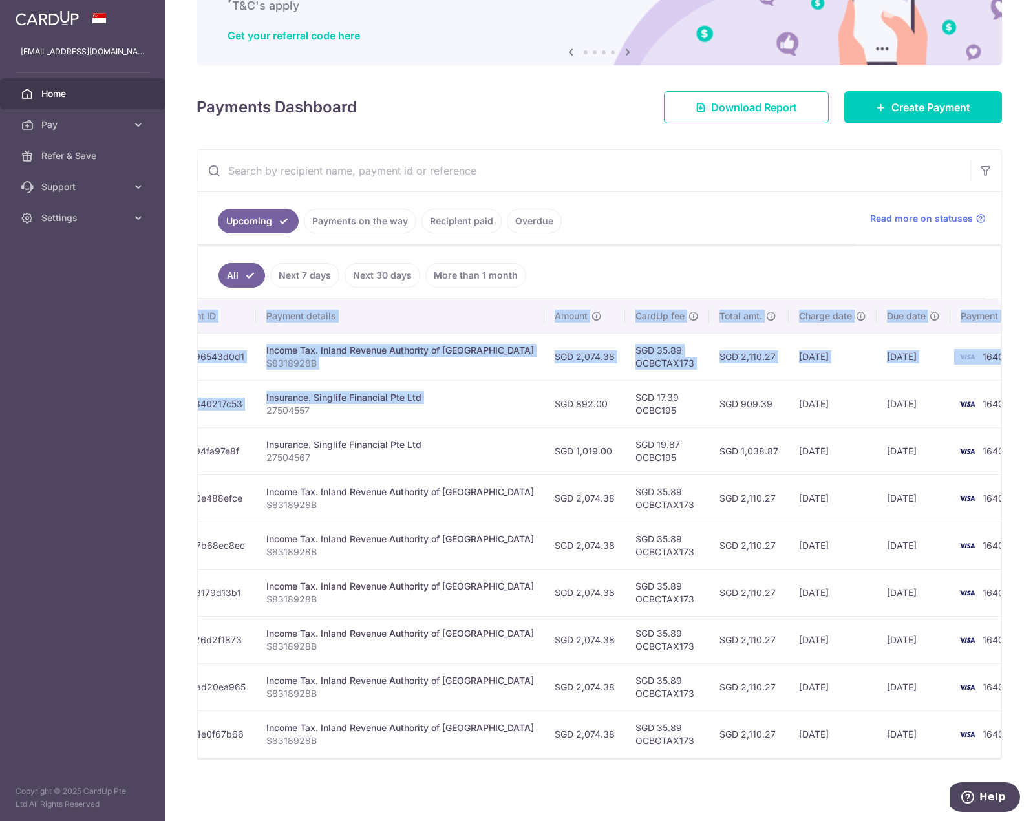
drag, startPoint x: 618, startPoint y: 415, endPoint x: 886, endPoint y: 428, distance: 267.9
click at [1000, 385] on div "× Pause Schedule Pause all future payments in this series Pause just this one p…" at bounding box center [598, 410] width 867 height 821
click at [724, 443] on td "SGD 1,038.87" at bounding box center [748, 450] width 79 height 47
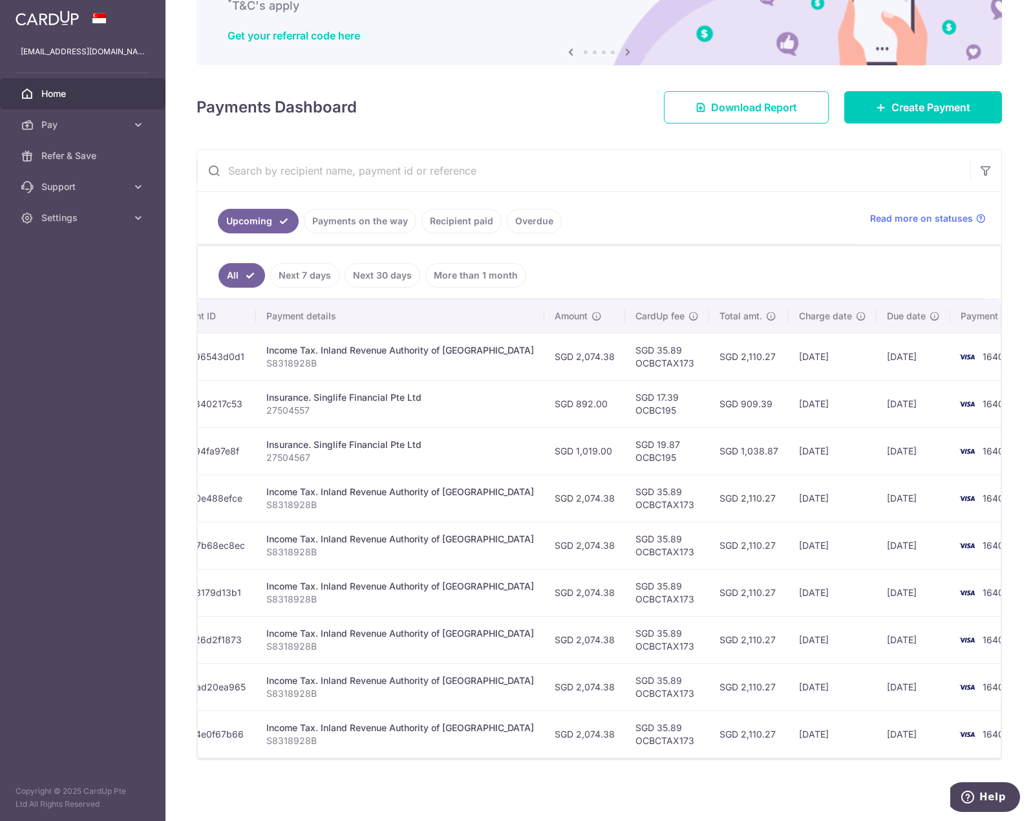
click at [426, 453] on p "27504567" at bounding box center [400, 457] width 268 height 13
